Goal: Check status

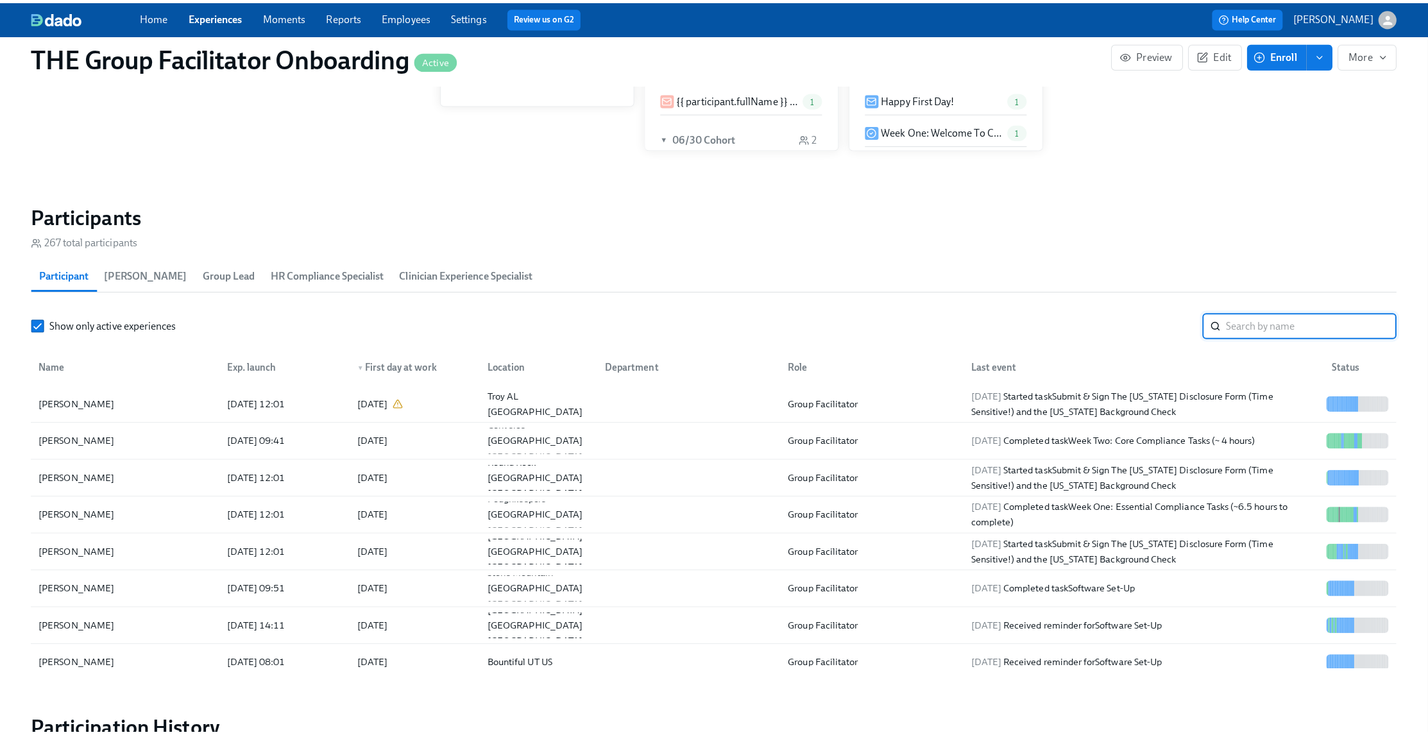
scroll to position [0, 17089]
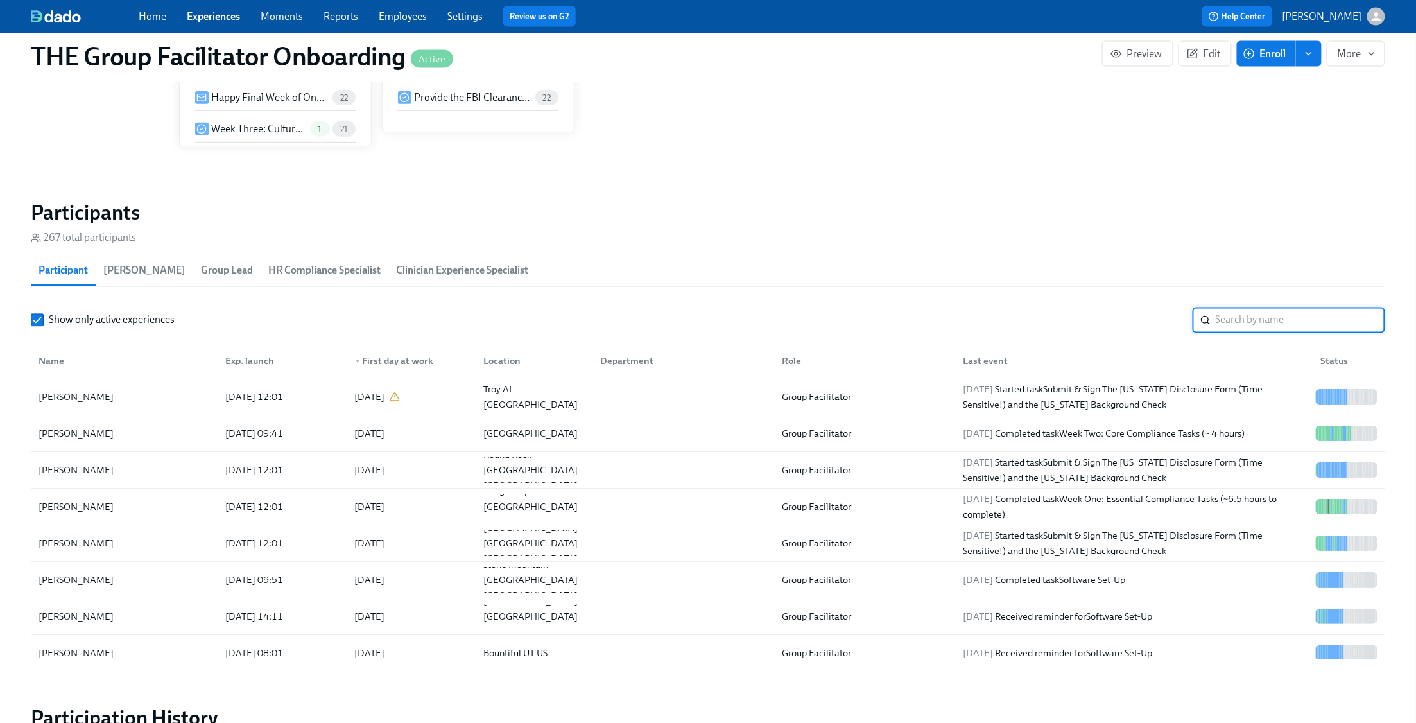
click at [1267, 313] on input "search" at bounding box center [1299, 320] width 169 height 26
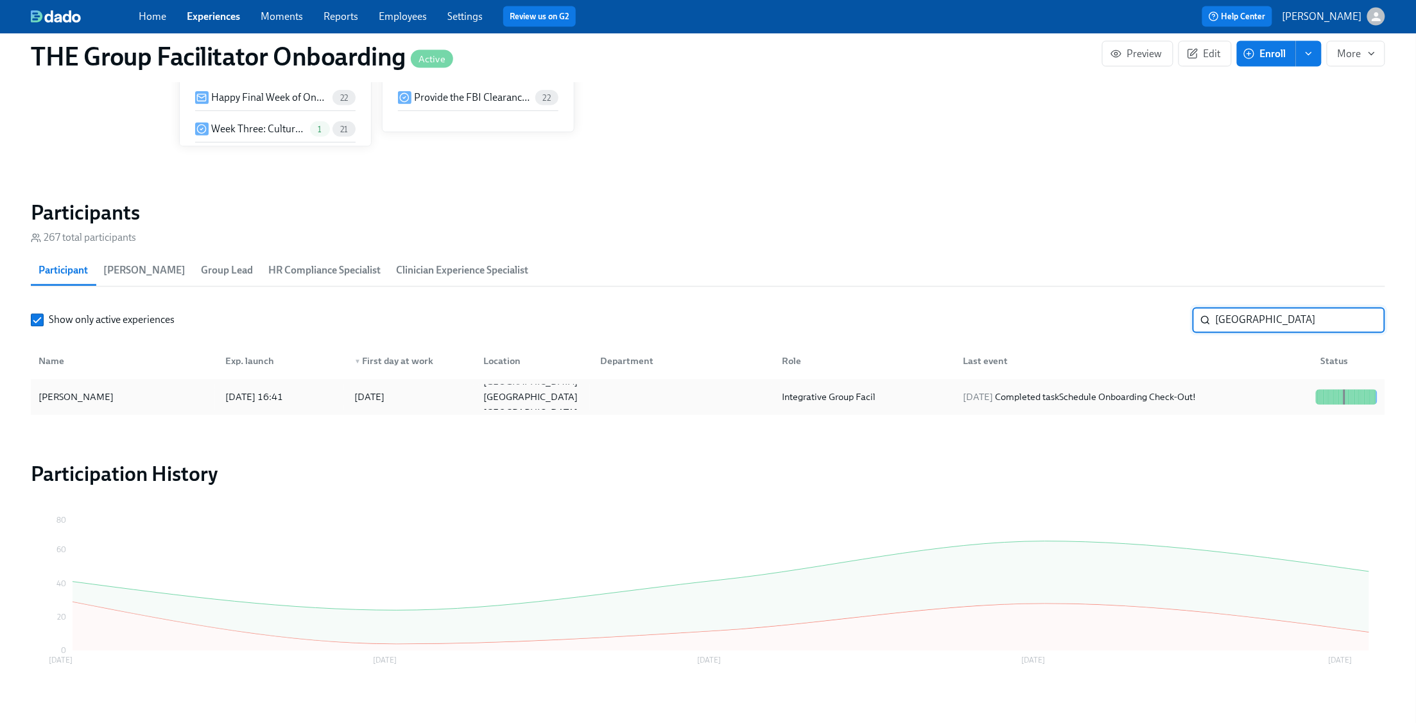
type input "[GEOGRAPHIC_DATA]"
click at [809, 401] on div "Integrative Group Facil" at bounding box center [828, 397] width 104 height 15
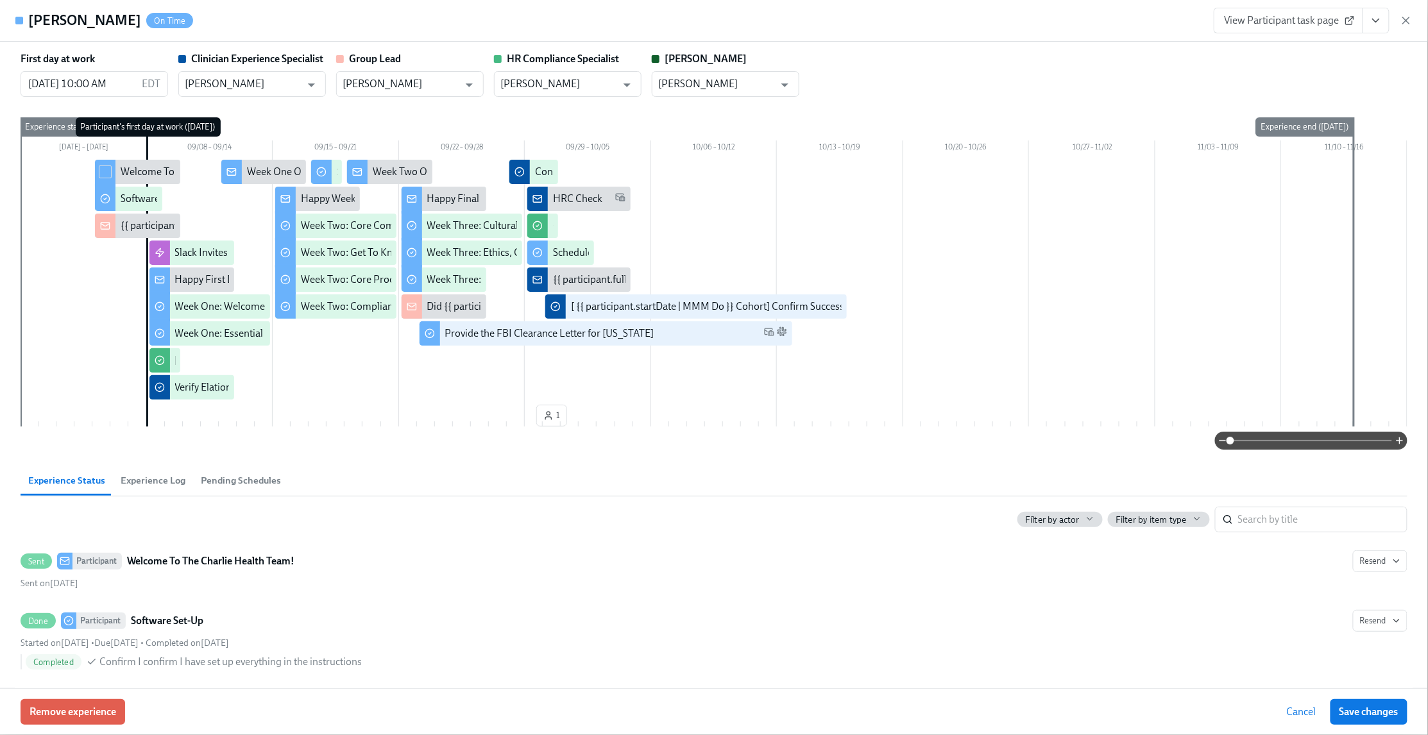
click at [1380, 22] on icon "View task page" at bounding box center [1376, 20] width 13 height 13
click at [1286, 49] on link "View Clinician Experience Specialist task page" at bounding box center [1302, 50] width 198 height 14
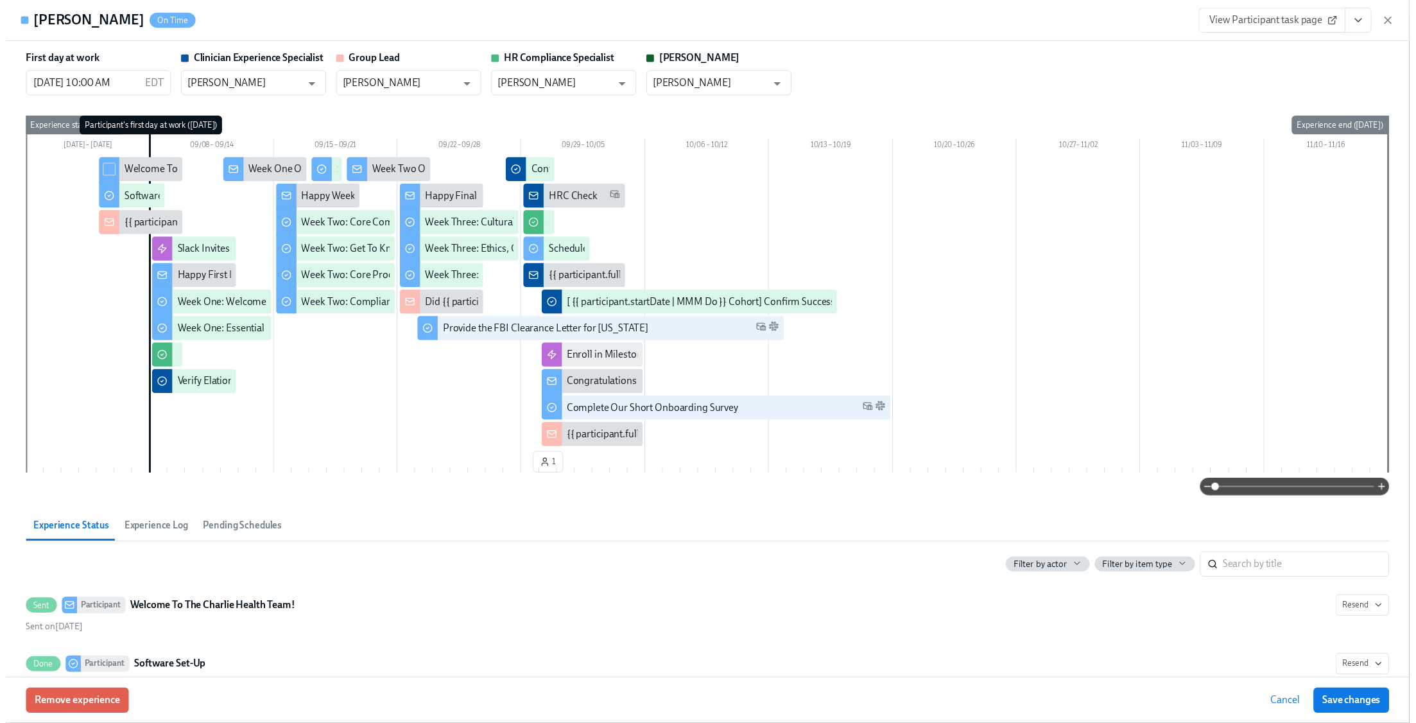
scroll to position [938, 0]
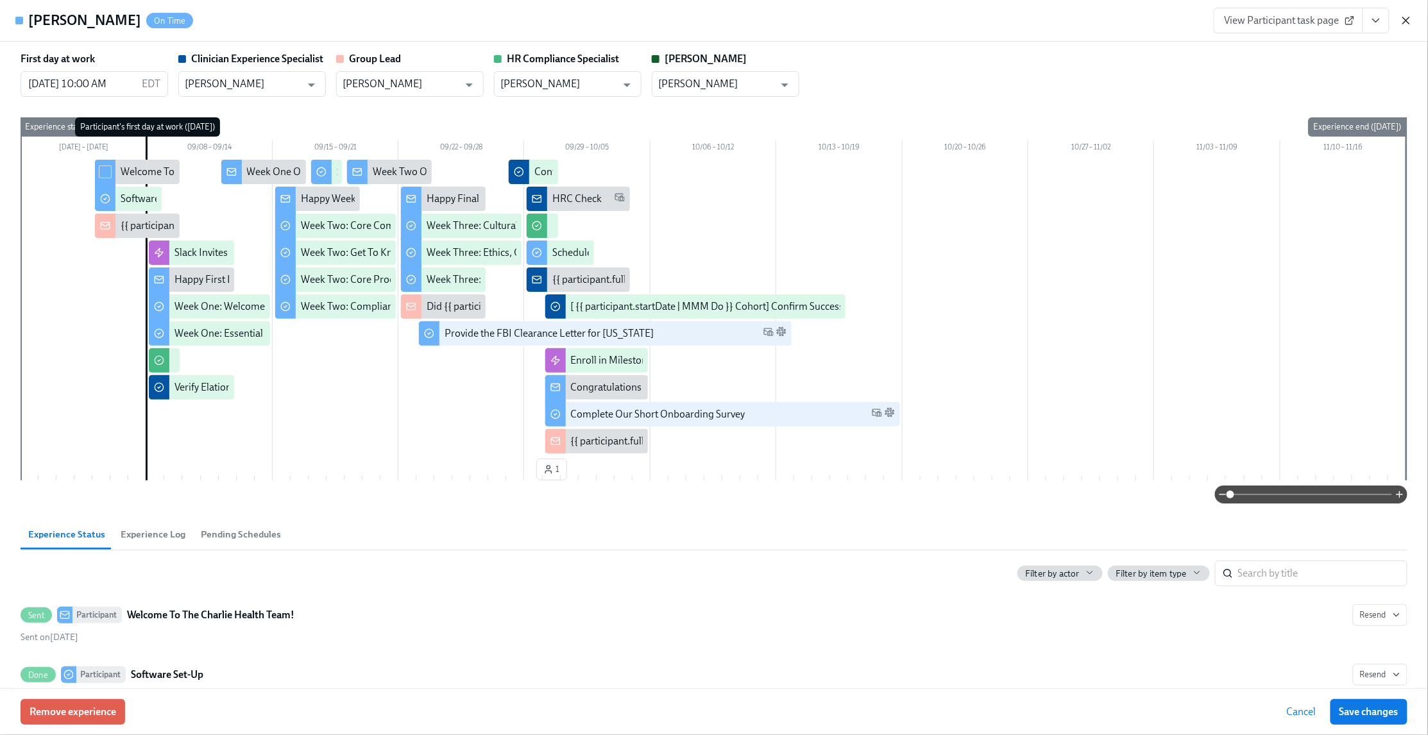
click at [1411, 21] on icon "button" at bounding box center [1406, 20] width 13 height 13
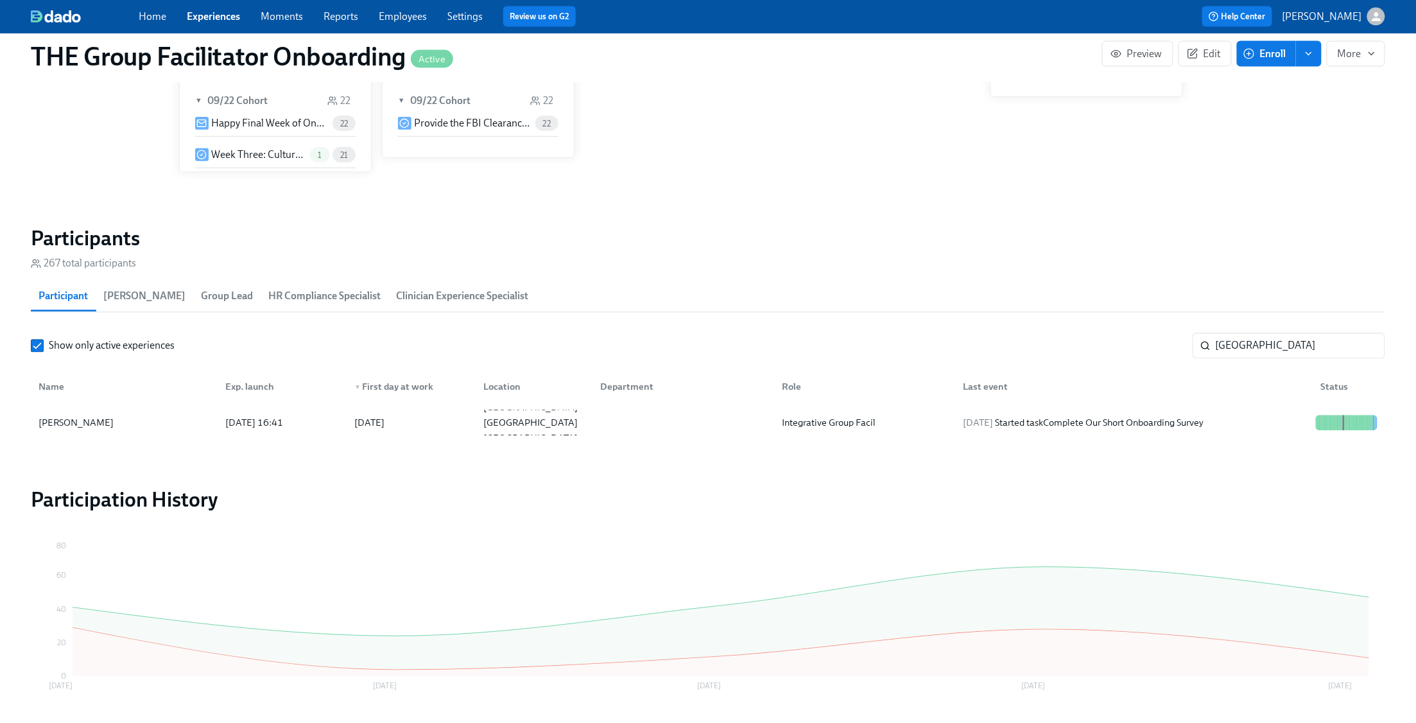
scroll to position [0, 17076]
click at [1368, 347] on input "[GEOGRAPHIC_DATA]" at bounding box center [1299, 346] width 169 height 26
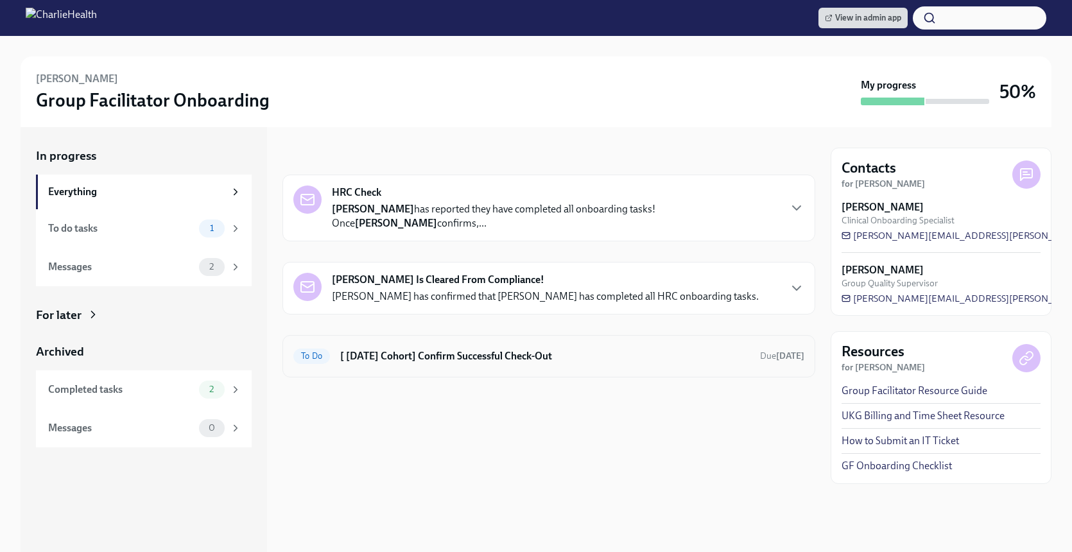
click at [492, 361] on h6 "[ [DATE] Cohort] Confirm Successful Check-Out" at bounding box center [544, 356] width 409 height 14
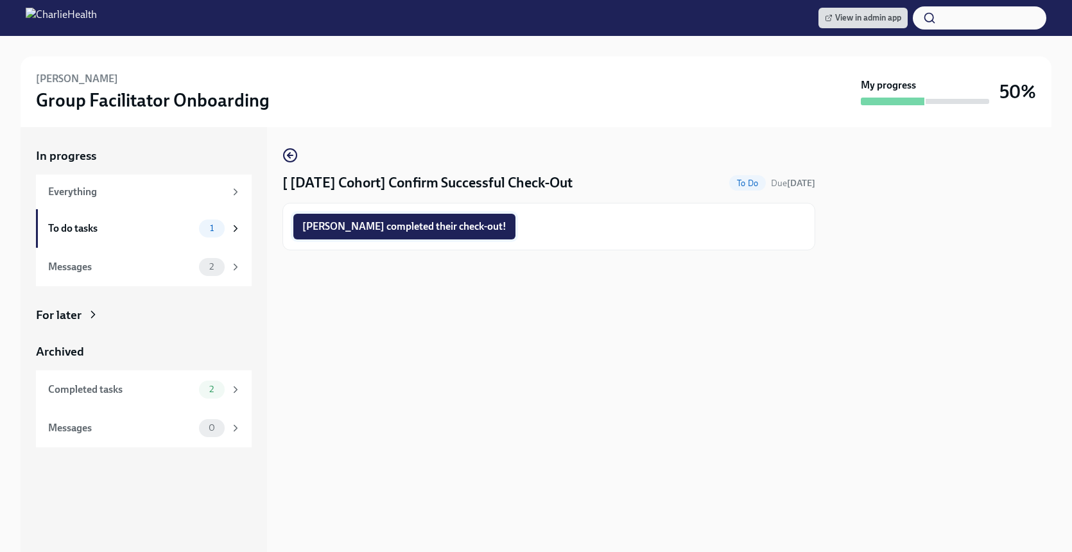
click at [422, 229] on span "[PERSON_NAME] completed their check-out!" at bounding box center [404, 226] width 204 height 13
